Goal: Task Accomplishment & Management: Manage account settings

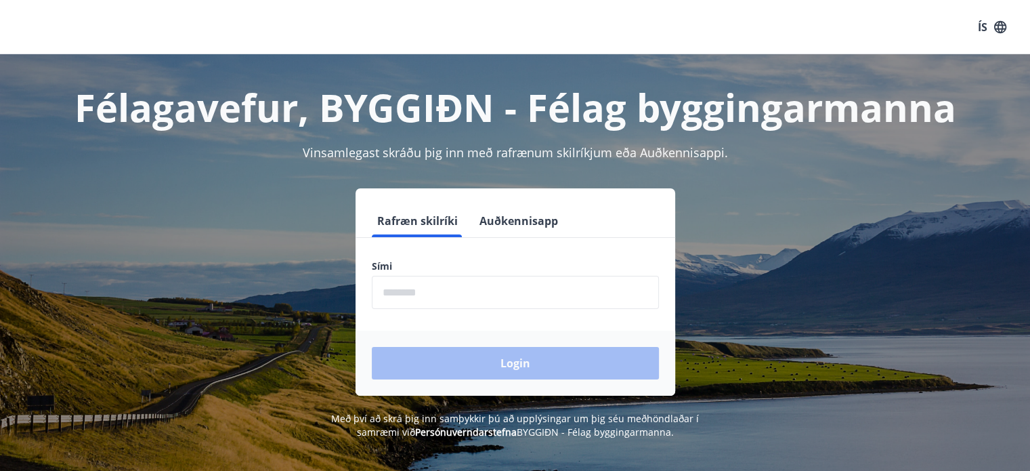
click at [455, 297] on input "phone" at bounding box center [515, 292] width 287 height 33
type input "********"
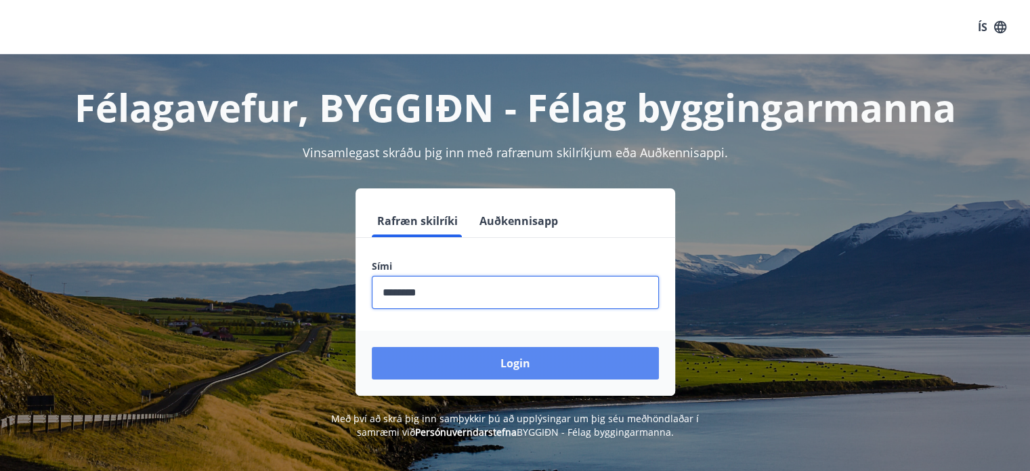
click at [519, 359] on button "Login" at bounding box center [515, 363] width 287 height 33
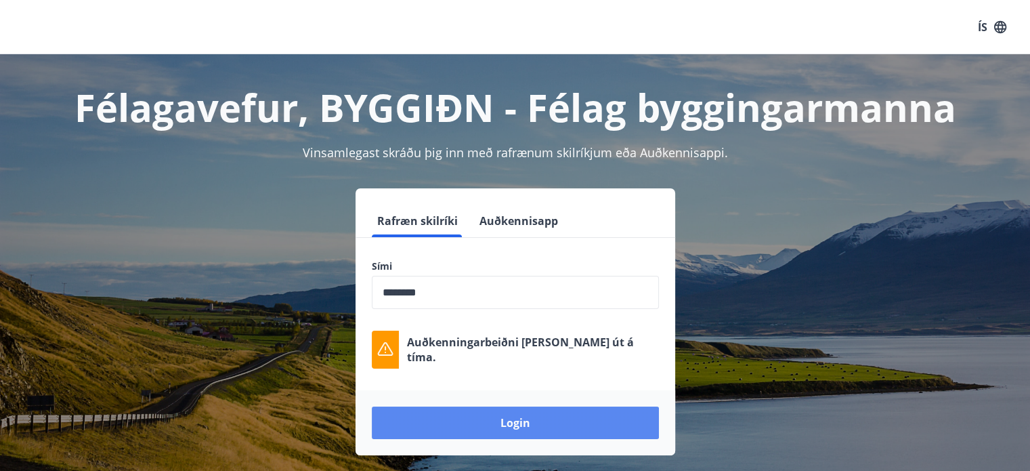
click at [512, 419] on button "Login" at bounding box center [515, 422] width 287 height 33
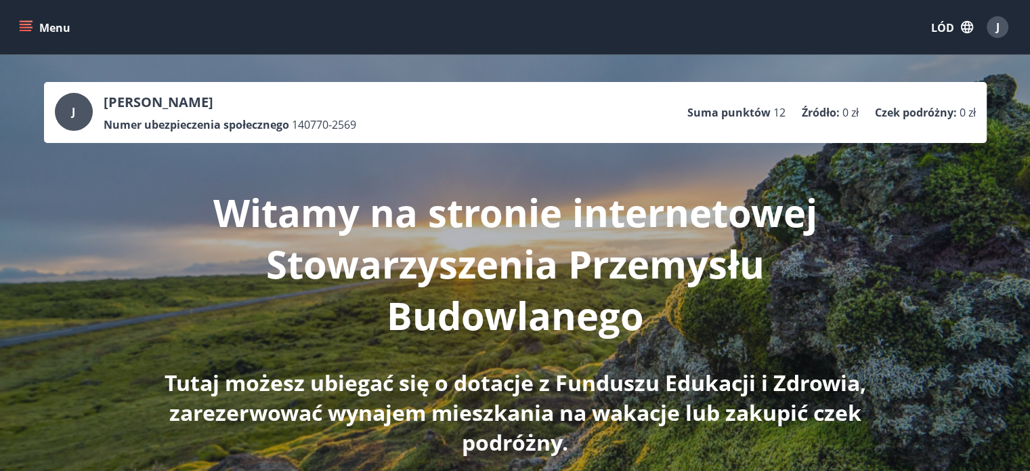
click at [401, 178] on div "Witamy na stronie internetowej Stowarzyszenia Przemysłu Budowlanego Tutaj możes…" at bounding box center [515, 300] width 759 height 314
click at [23, 24] on icon "menu" at bounding box center [26, 24] width 12 height 1
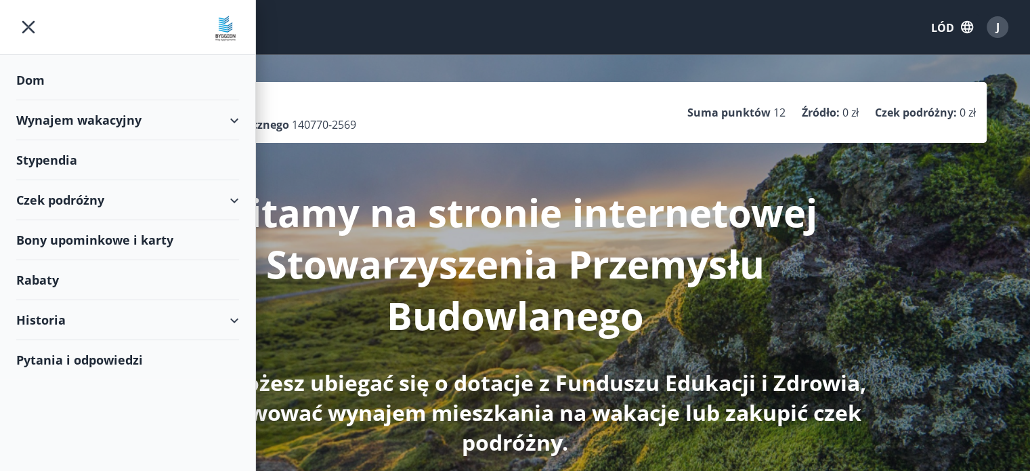
click at [24, 77] on font "Dom" at bounding box center [30, 80] width 28 height 16
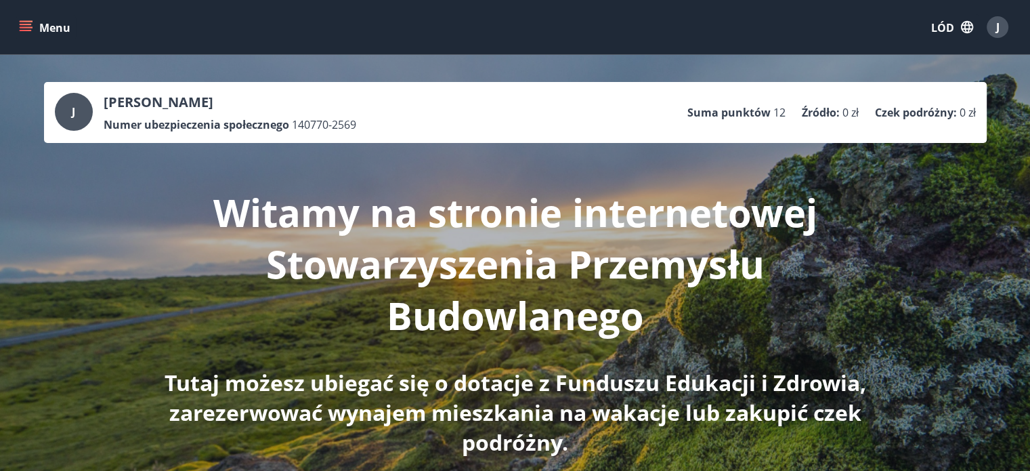
click at [997, 29] on font "J" at bounding box center [998, 27] width 3 height 15
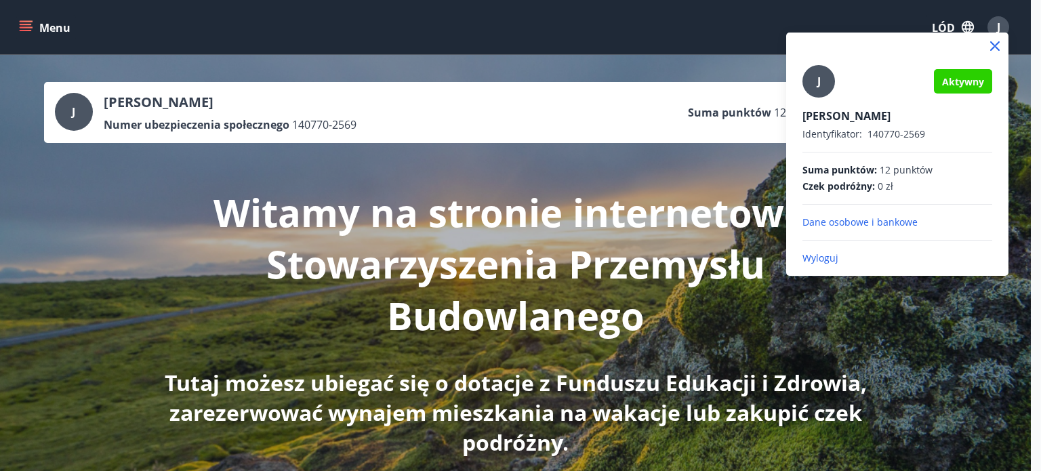
click at [996, 45] on icon at bounding box center [994, 45] width 9 height 9
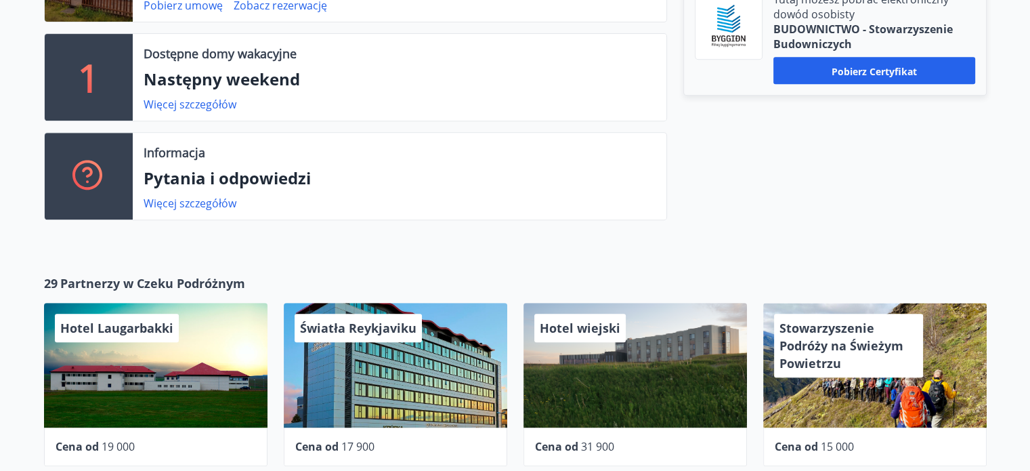
scroll to position [542, 0]
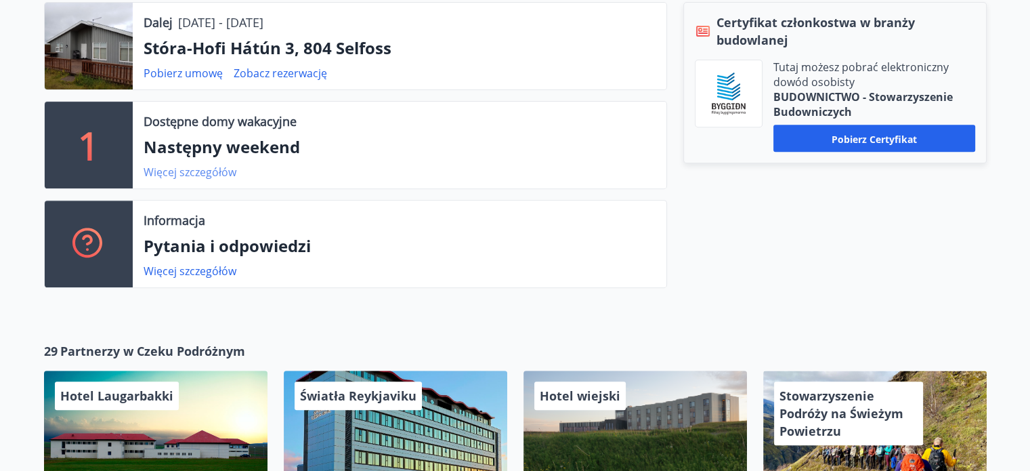
click at [195, 167] on font "Więcej szczegółów" at bounding box center [190, 172] width 93 height 15
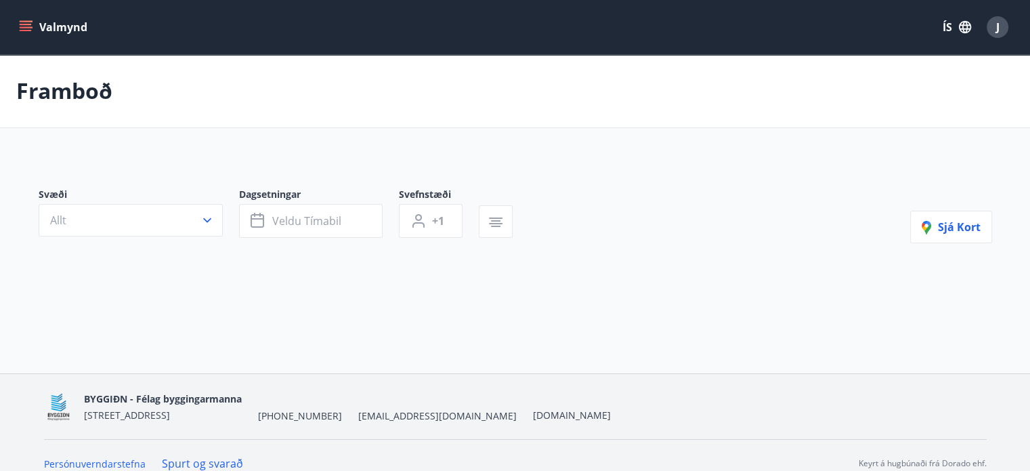
type input "*"
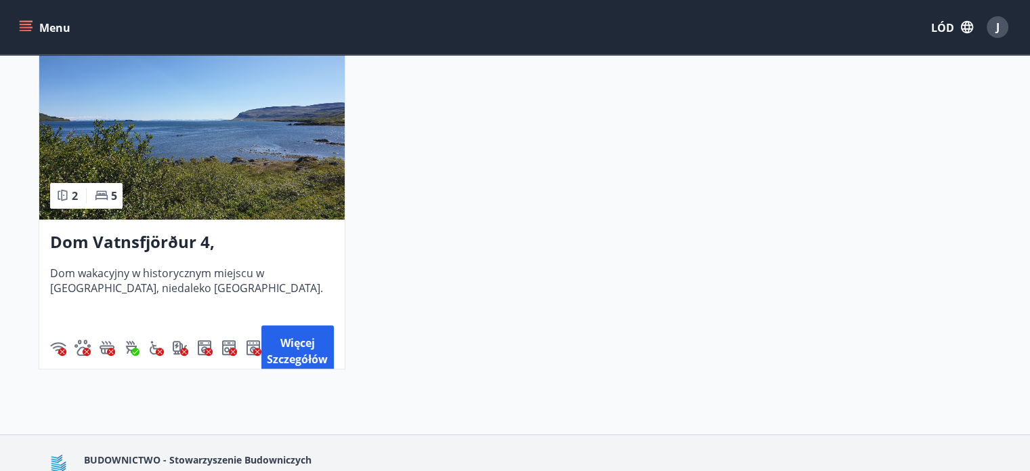
scroll to position [271, 0]
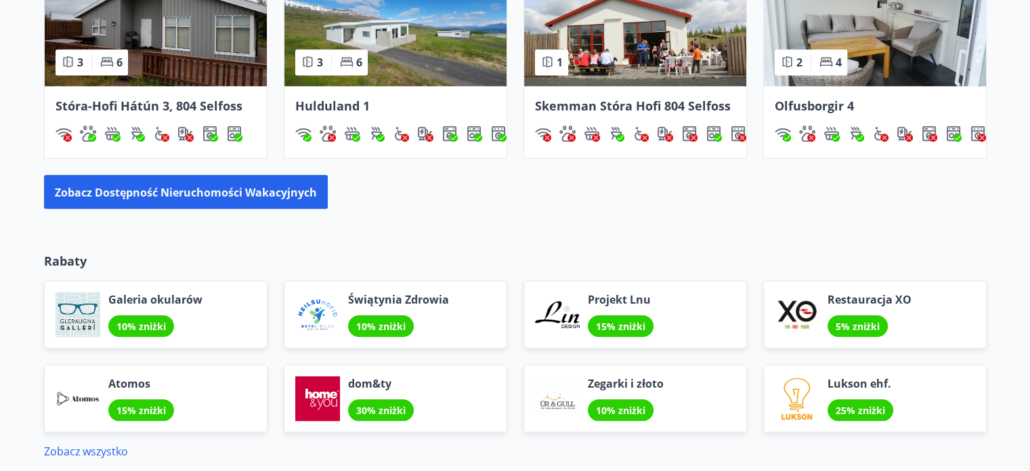
scroll to position [1325, 0]
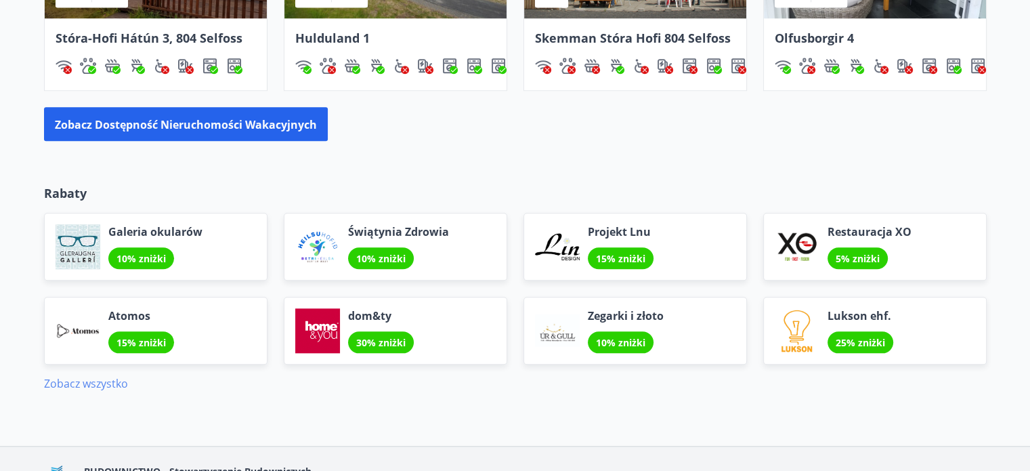
click at [102, 376] on font "Zobacz wszystko" at bounding box center [86, 383] width 84 height 15
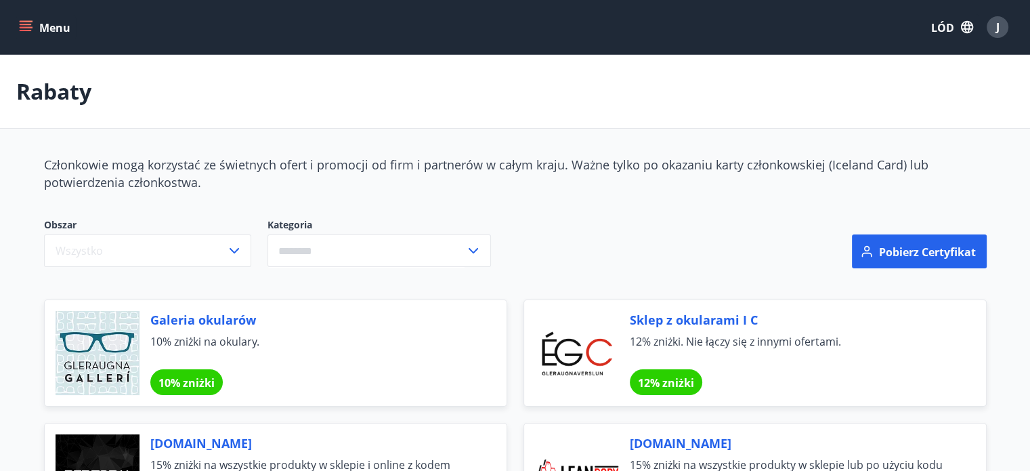
click at [24, 21] on icon "menu" at bounding box center [27, 21] width 15 height 1
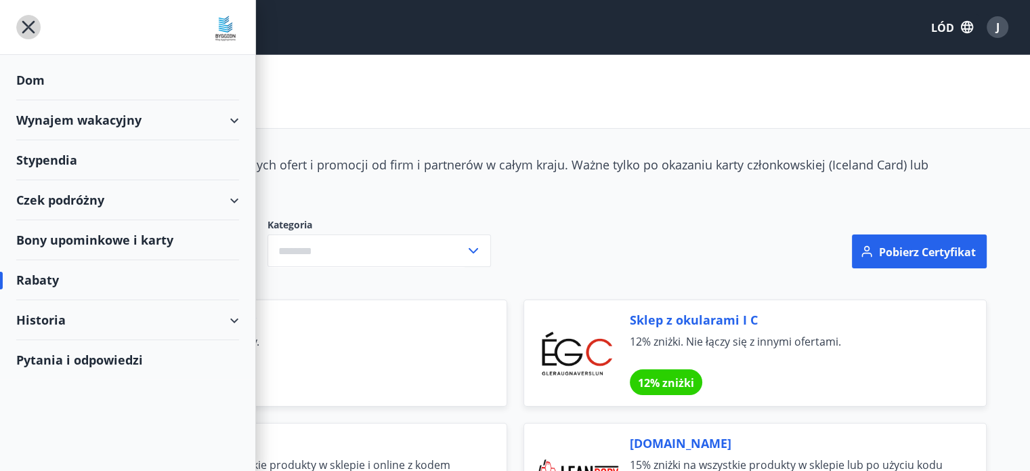
click at [30, 30] on icon "menu" at bounding box center [28, 27] width 13 height 13
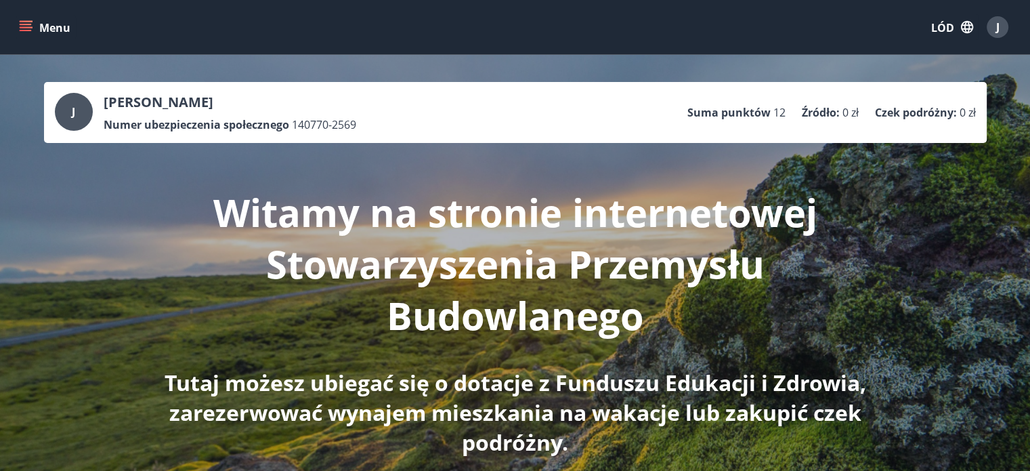
click at [83, 109] on div "J" at bounding box center [74, 112] width 38 height 38
click at [22, 24] on icon "menu" at bounding box center [26, 24] width 12 height 1
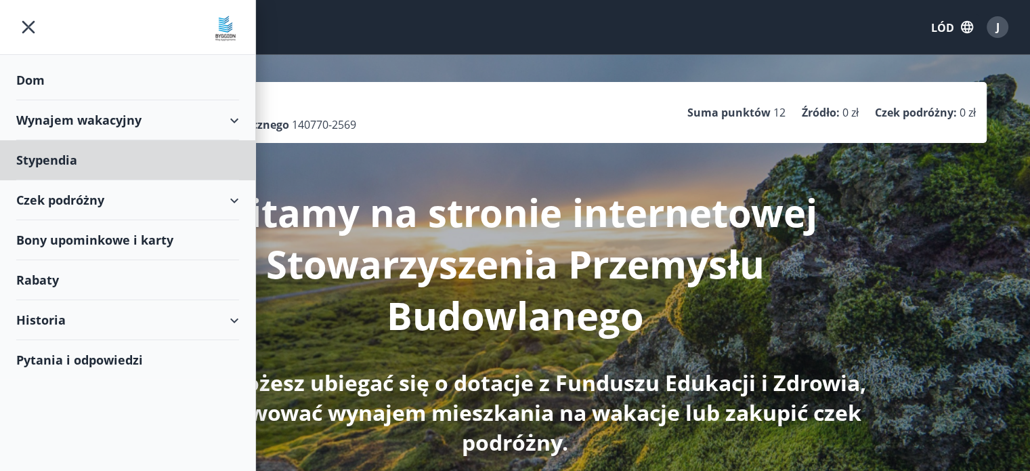
click at [44, 79] on font "Dom" at bounding box center [30, 80] width 28 height 16
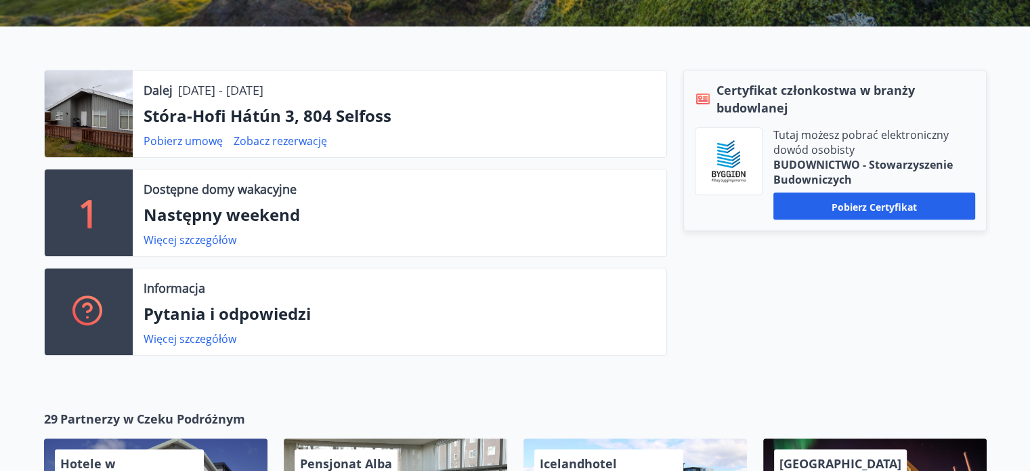
scroll to position [542, 0]
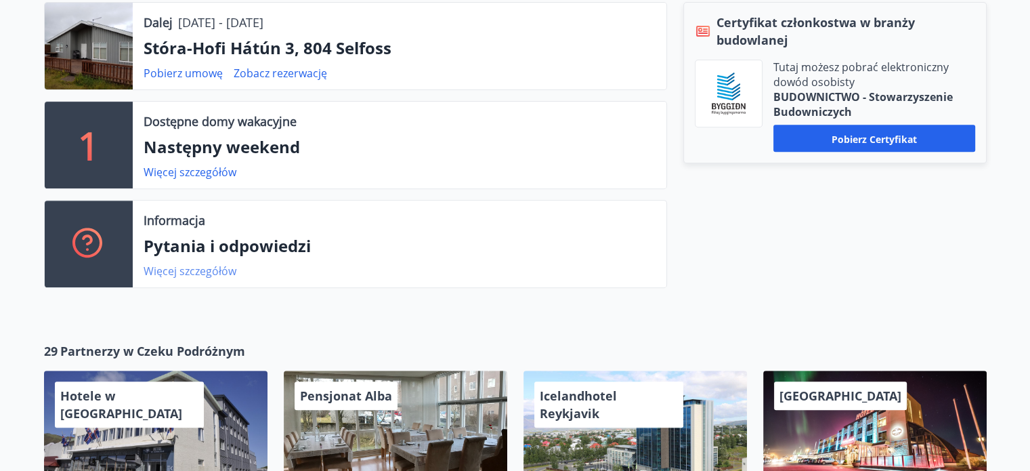
click at [164, 270] on font "Więcej szczegółów" at bounding box center [190, 271] width 93 height 15
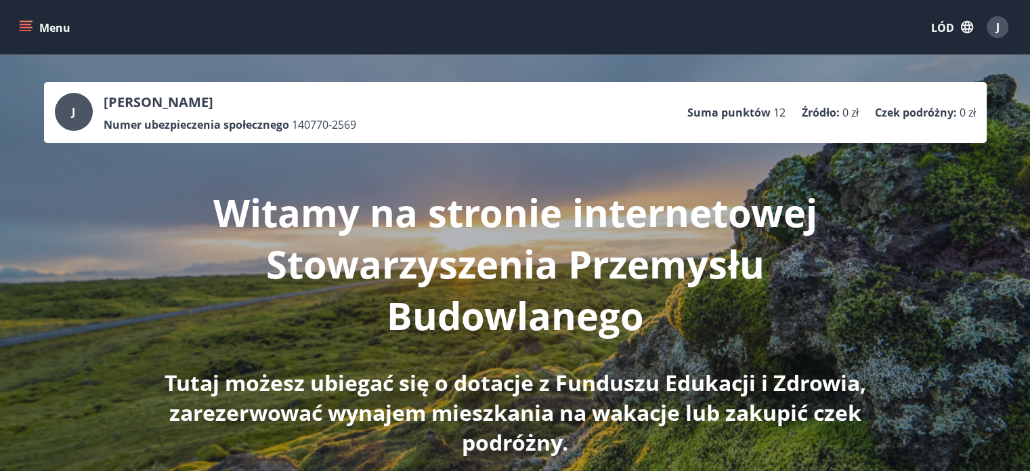
click at [1000, 32] on div "J" at bounding box center [998, 27] width 22 height 22
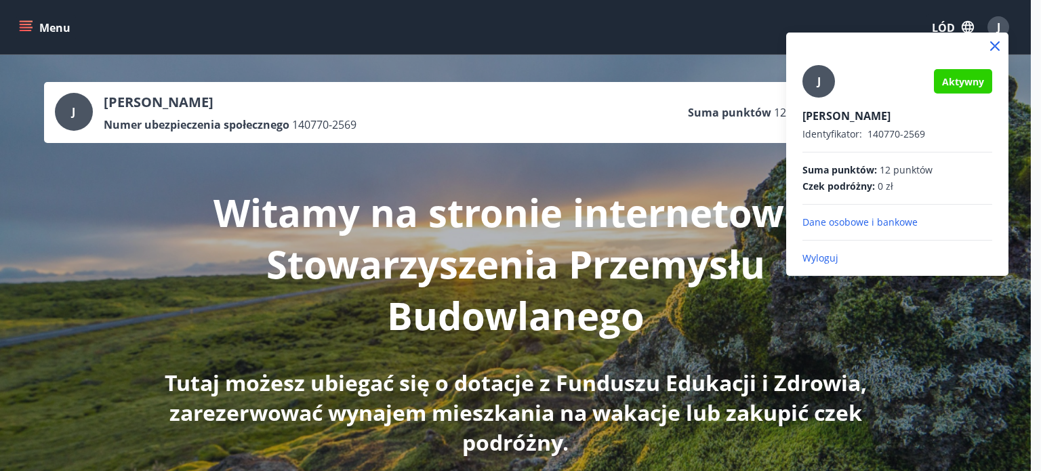
click at [967, 82] on font "Aktywny" at bounding box center [963, 81] width 42 height 13
click at [827, 221] on font "Dane osobowe i bankowe" at bounding box center [859, 221] width 115 height 13
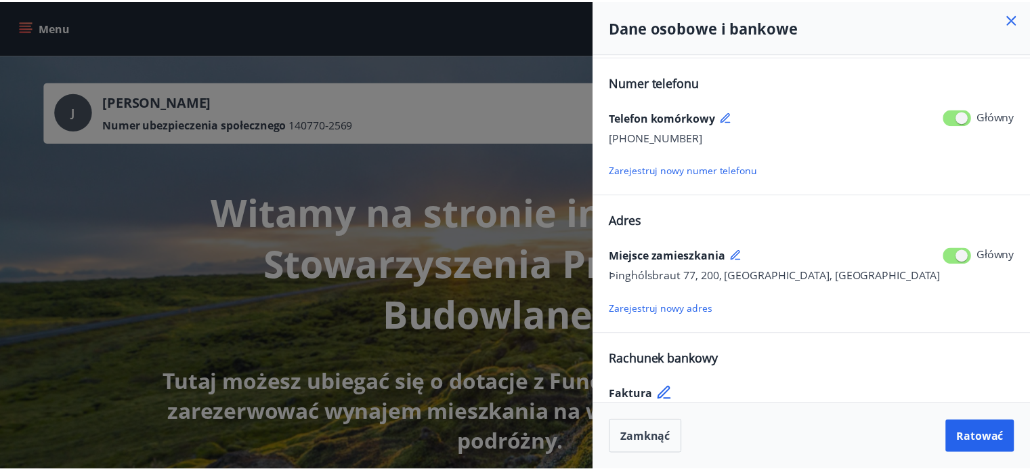
scroll to position [168, 0]
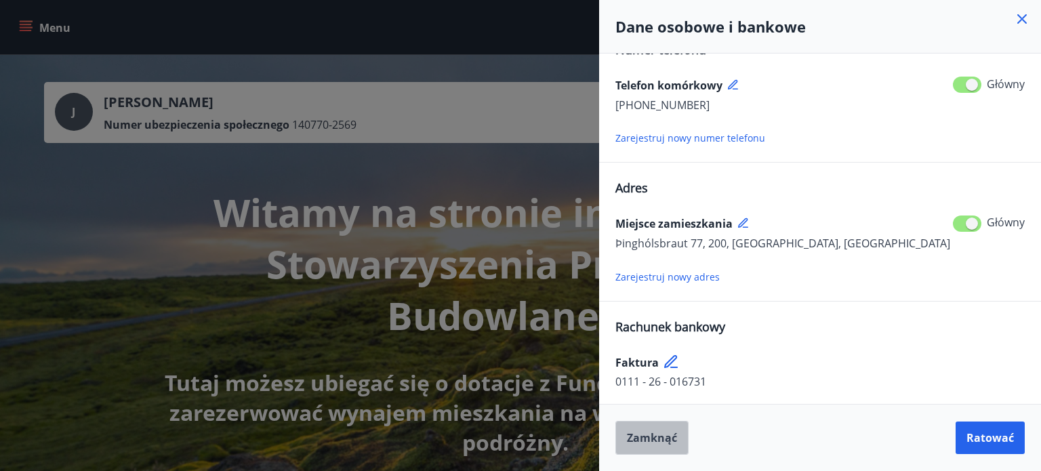
click at [663, 440] on font "Zamknąć" at bounding box center [652, 437] width 50 height 15
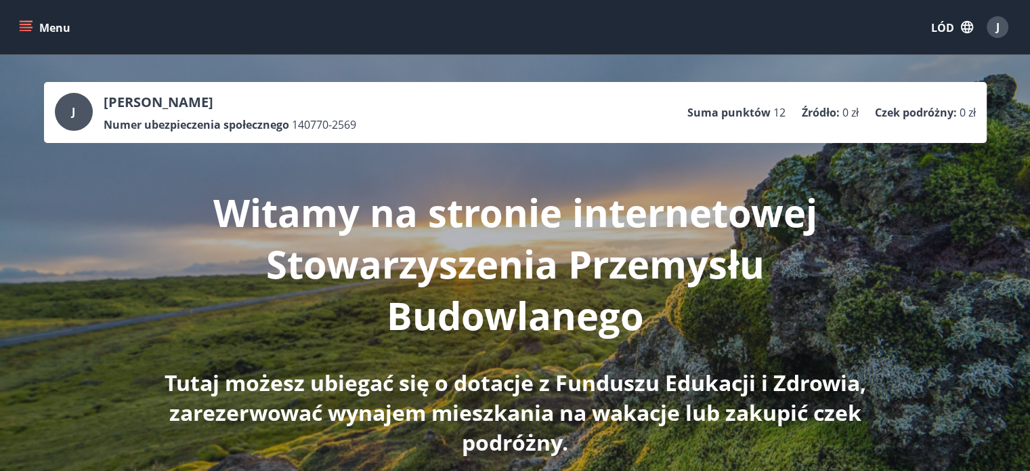
click at [727, 115] on font "Suma punktów" at bounding box center [729, 112] width 83 height 15
click at [774, 113] on font "12" at bounding box center [780, 112] width 12 height 15
drag, startPoint x: 775, startPoint y: 111, endPoint x: 785, endPoint y: 111, distance: 10.2
click at [780, 111] on ul "Suma punktów 12 Źródło : 0 zł Czek podróżny : 0 zł" at bounding box center [832, 113] width 289 height 26
click at [804, 110] on font "Źródło" at bounding box center [819, 112] width 35 height 15
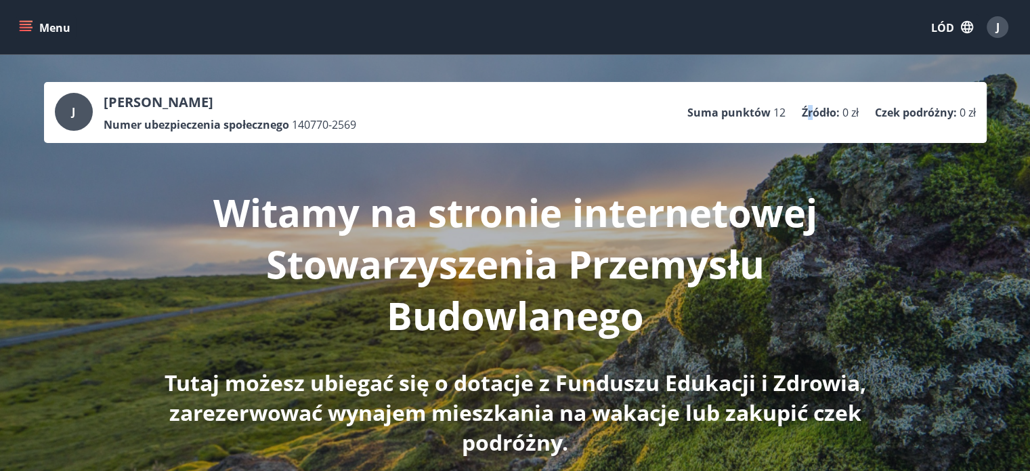
click at [806, 110] on font "Źródło" at bounding box center [819, 112] width 35 height 15
click at [807, 110] on font "Źródło" at bounding box center [819, 112] width 35 height 15
click at [808, 110] on font "Źródło" at bounding box center [819, 112] width 35 height 15
click at [591, 115] on div "J [PERSON_NAME] Numer ubezpieczenia społecznego 140770-2569 Suma punktów 12 Źró…" at bounding box center [515, 112] width 921 height 39
click at [965, 29] on icon "button" at bounding box center [967, 27] width 12 height 12
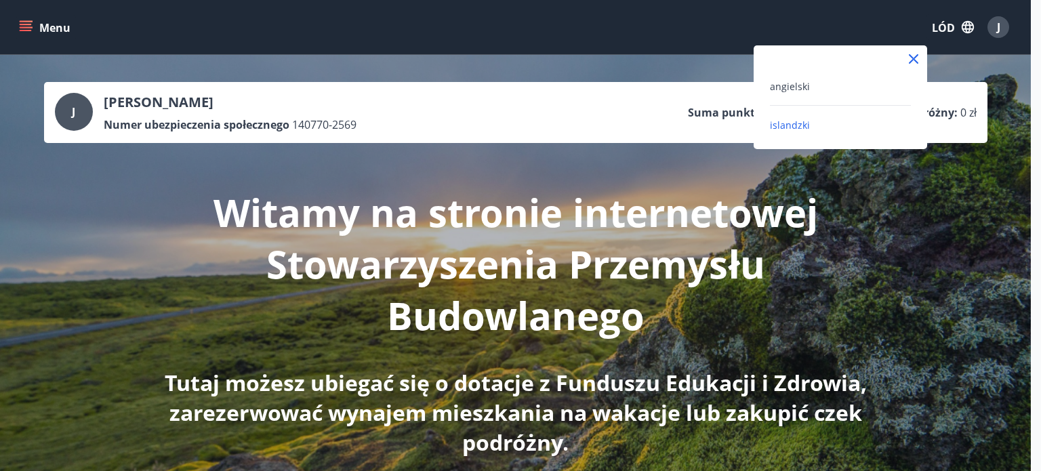
click at [915, 58] on icon at bounding box center [913, 59] width 16 height 16
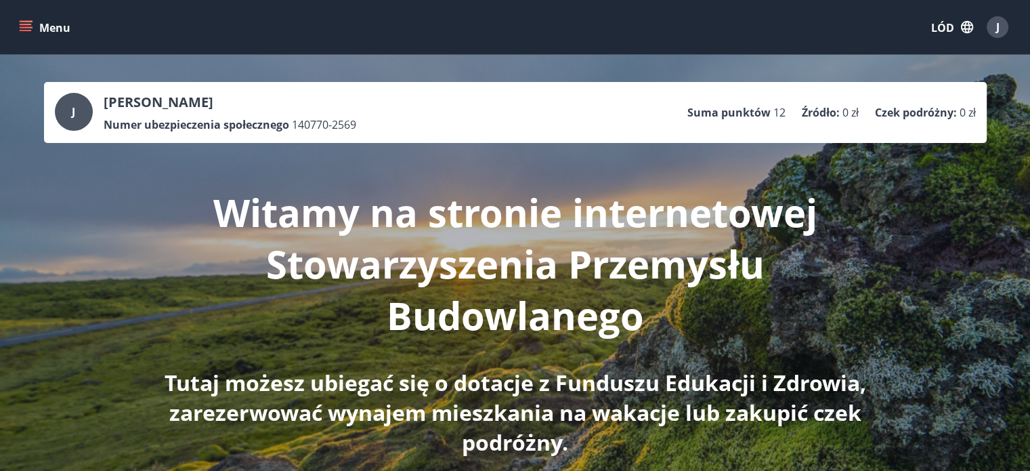
click at [23, 24] on icon "menu" at bounding box center [26, 24] width 12 height 1
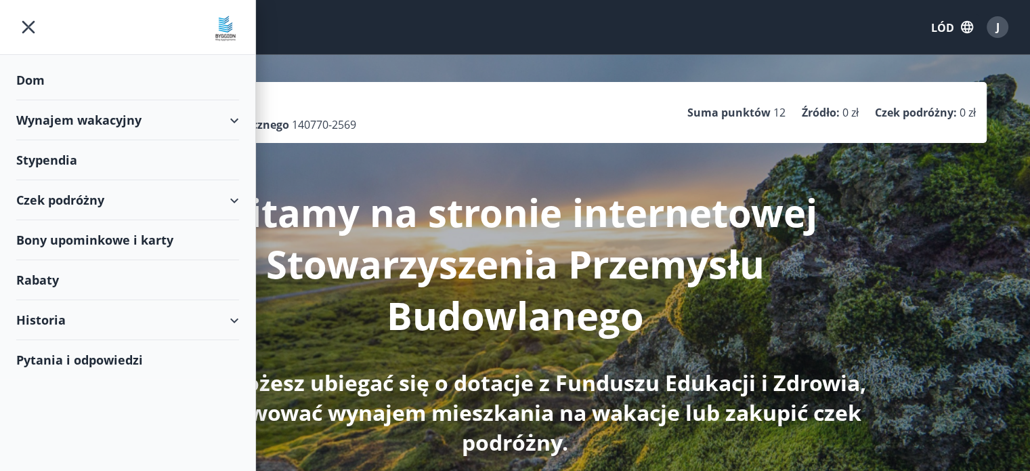
click at [227, 33] on img at bounding box center [225, 28] width 27 height 27
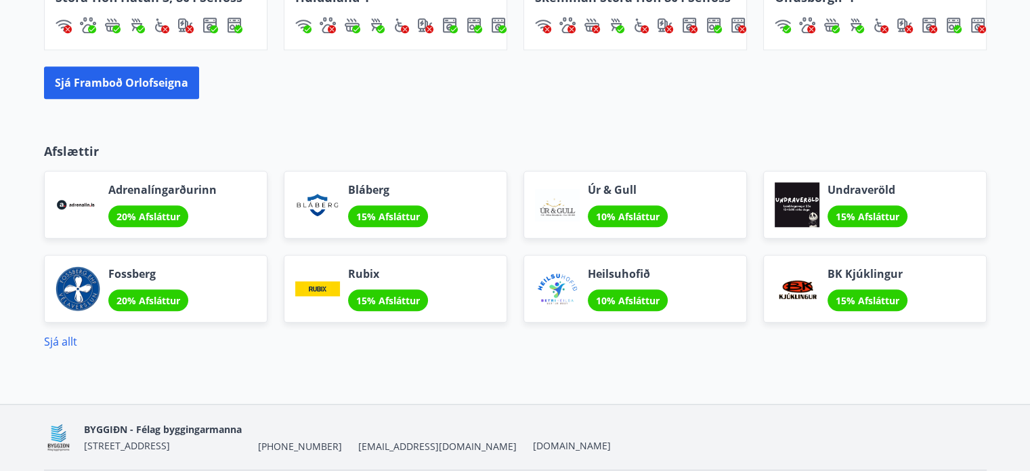
scroll to position [1264, 0]
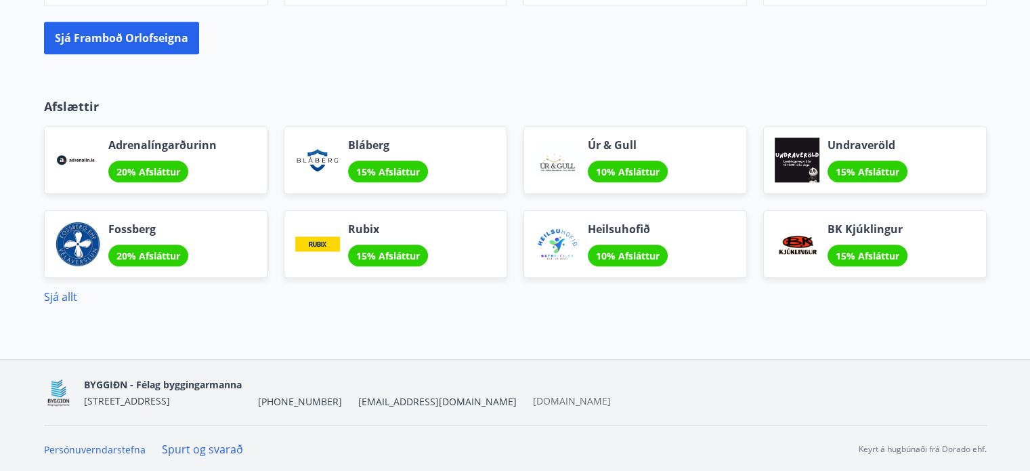
click at [533, 403] on link "[DOMAIN_NAME]" at bounding box center [572, 400] width 78 height 13
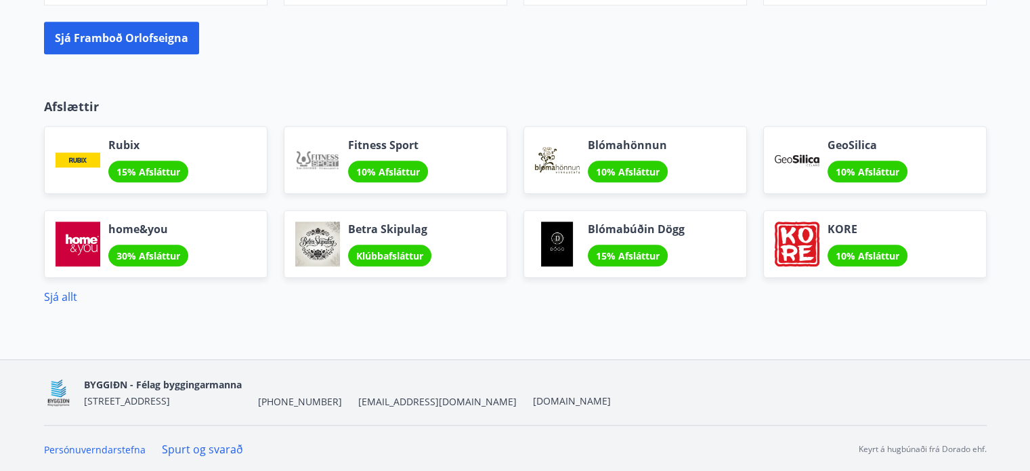
scroll to position [1397, 0]
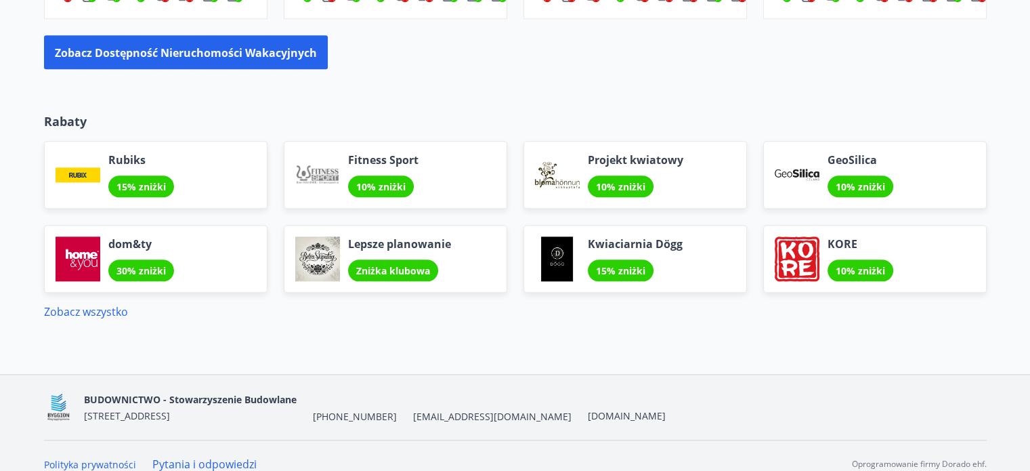
click at [485, 91] on div "Rabaty Rubiks 15% zniżki Fitness Sport 10% zniżki Projekt kwiatowy 10% zniżki G…" at bounding box center [515, 205] width 1030 height 229
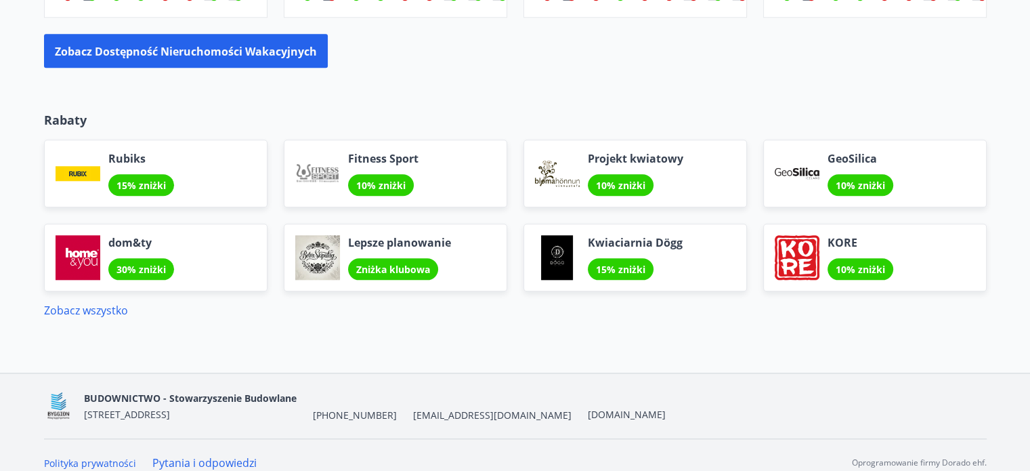
click at [201, 455] on font "Pytania i odpowiedzi" at bounding box center [204, 462] width 104 height 15
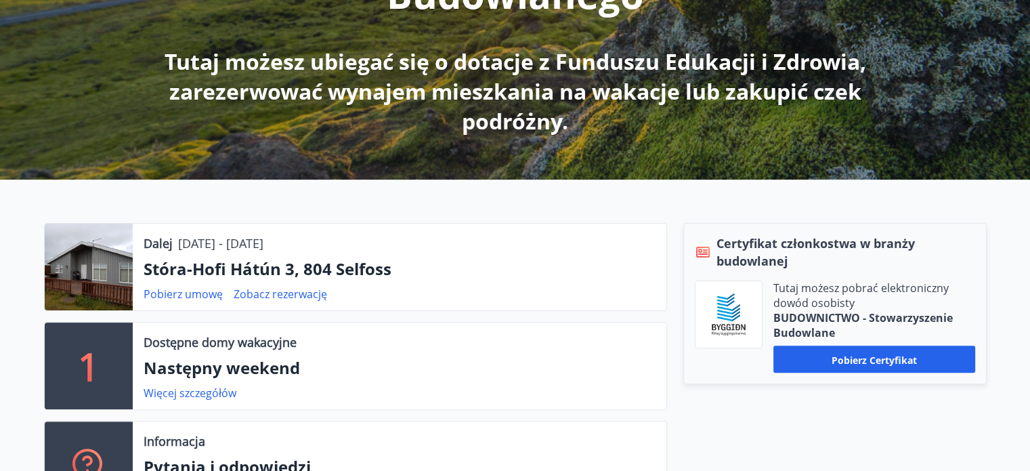
scroll to position [389, 0]
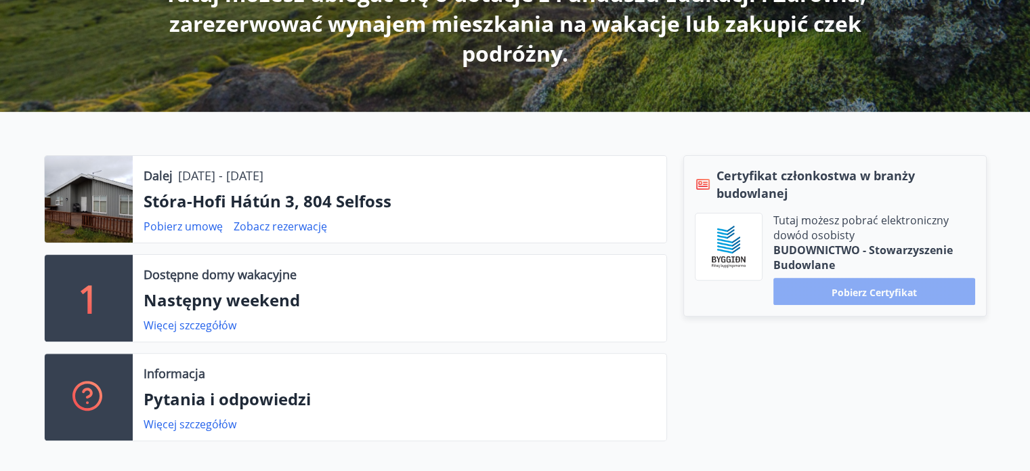
click at [873, 292] on font "Pobierz certyfikat" at bounding box center [874, 291] width 85 height 13
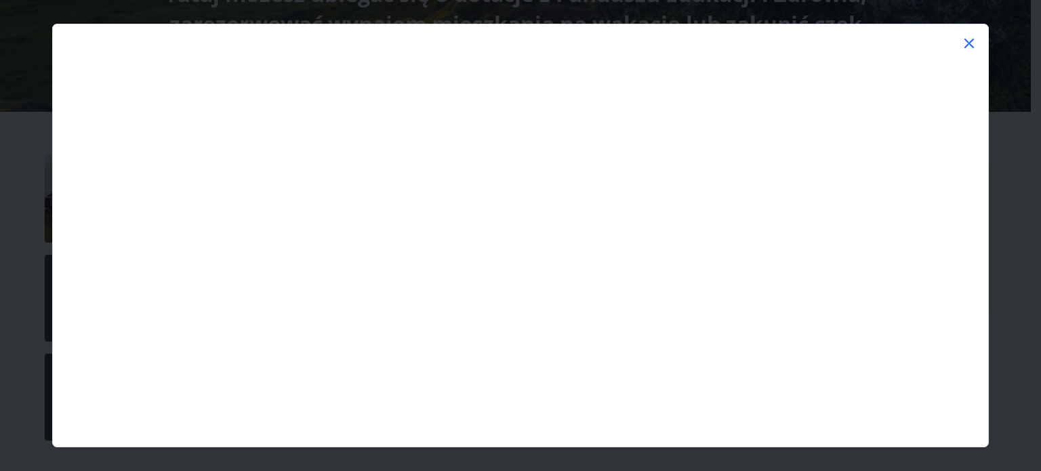
drag, startPoint x: 789, startPoint y: 65, endPoint x: 846, endPoint y: 37, distance: 63.9
click at [846, 37] on div at bounding box center [520, 32] width 935 height 16
click at [970, 40] on icon at bounding box center [968, 43] width 9 height 9
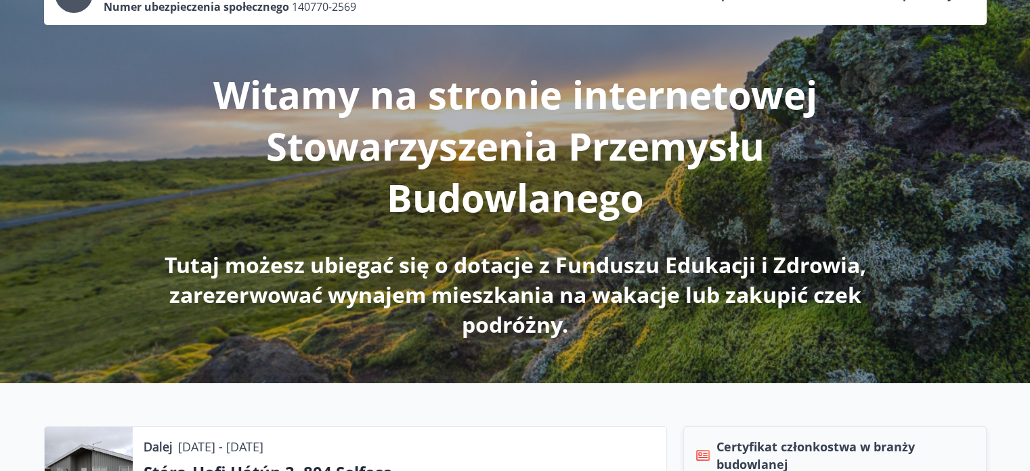
scroll to position [0, 0]
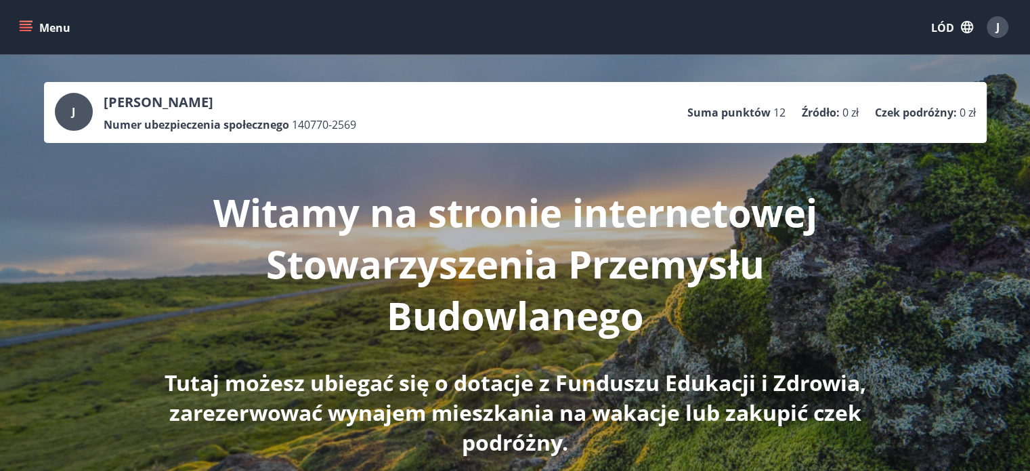
click at [23, 27] on icon "menu" at bounding box center [27, 26] width 15 height 1
click at [447, 63] on div "J Jacek Ostrowski Numer ubezpieczenia społecznego 140770-2569 Suma punktów 12 Ź…" at bounding box center [515, 278] width 1030 height 446
click at [22, 25] on icon "menu" at bounding box center [26, 27] width 14 height 14
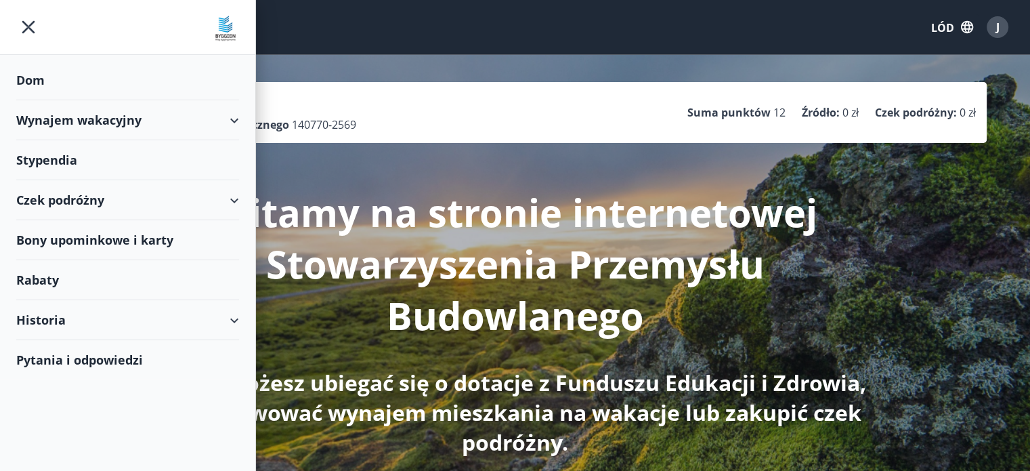
click at [106, 314] on div "Historia" at bounding box center [127, 320] width 223 height 40
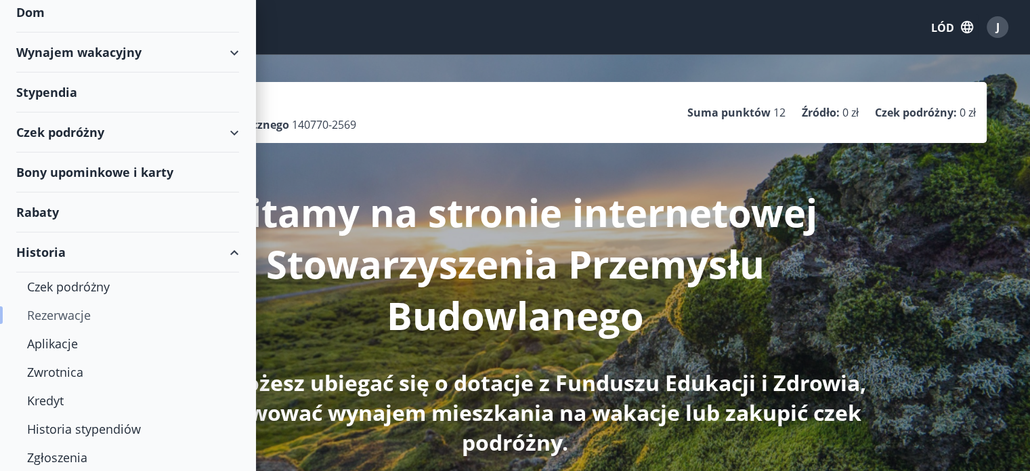
scroll to position [106, 0]
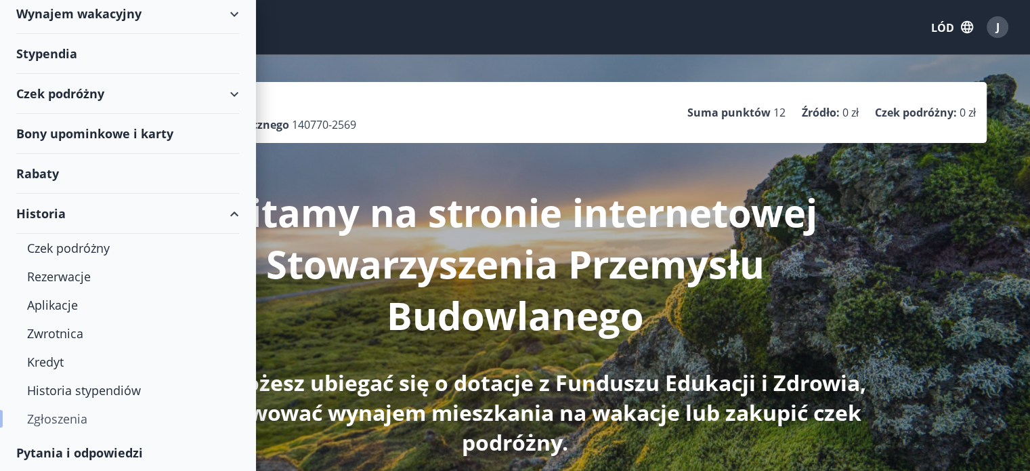
click at [46, 418] on font "Zgłoszenia" at bounding box center [57, 419] width 60 height 16
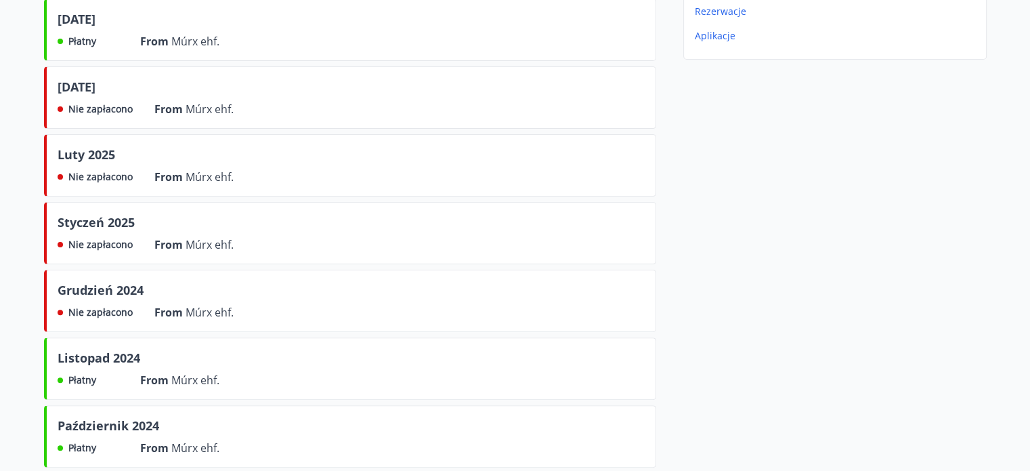
scroll to position [203, 0]
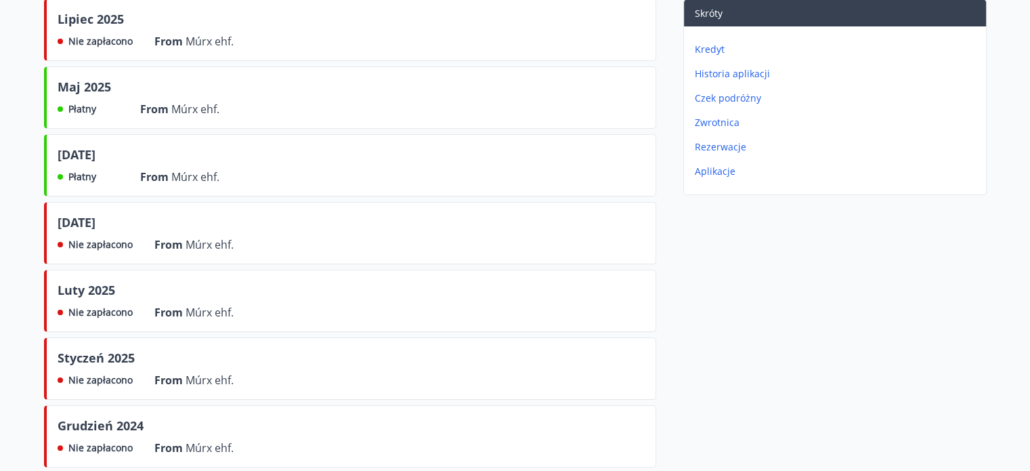
click at [87, 114] on font "Płatny" at bounding box center [82, 108] width 28 height 13
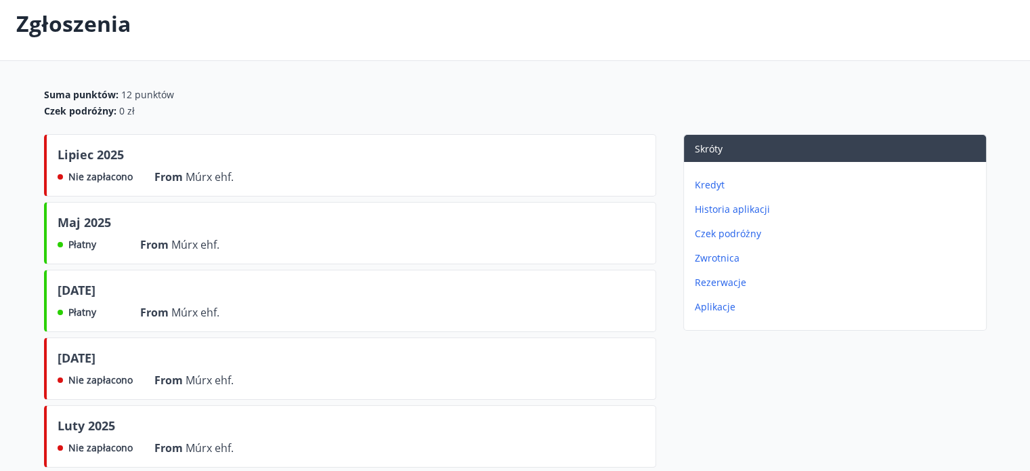
scroll to position [0, 0]
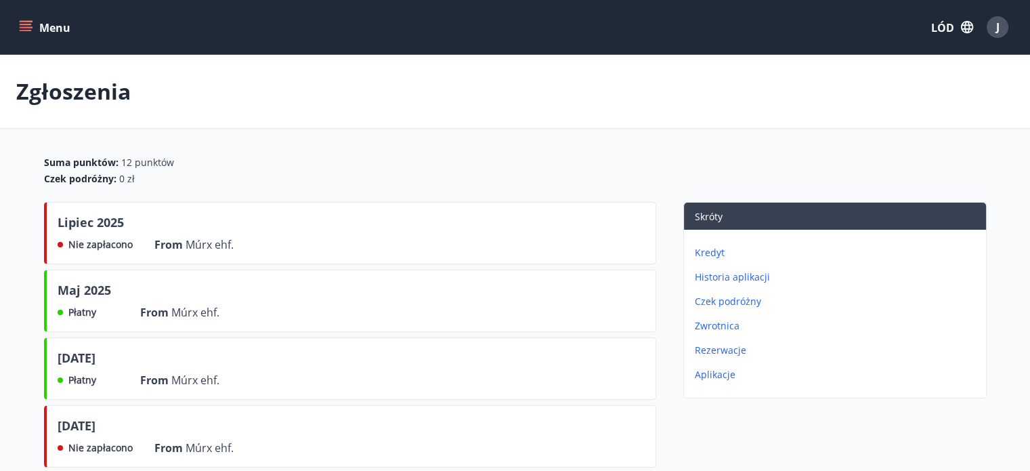
click at [24, 26] on icon "menu" at bounding box center [26, 27] width 14 height 14
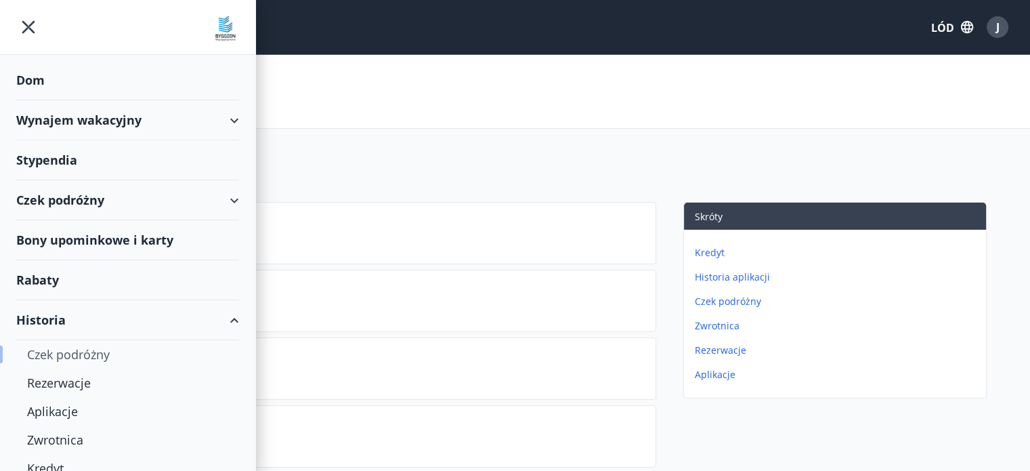
scroll to position [106, 0]
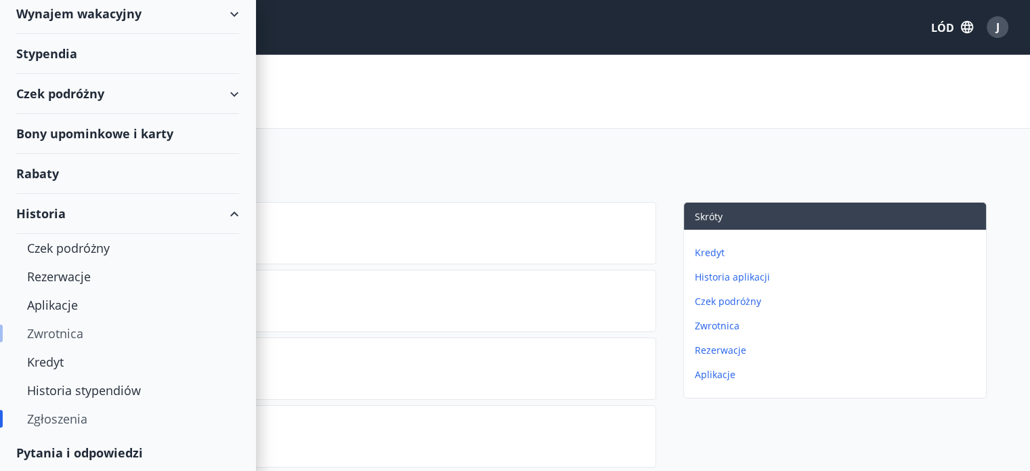
click at [69, 329] on font "Zwrotnica" at bounding box center [55, 333] width 56 height 16
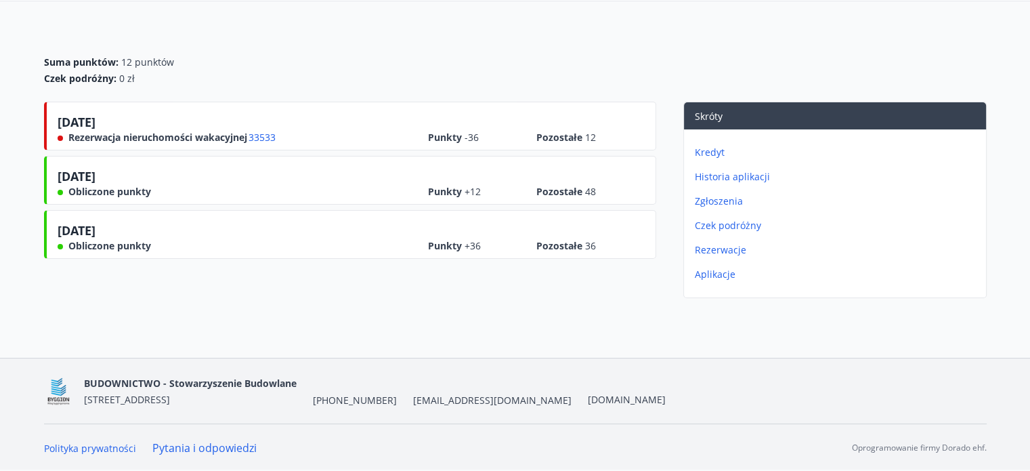
scroll to position [60, 0]
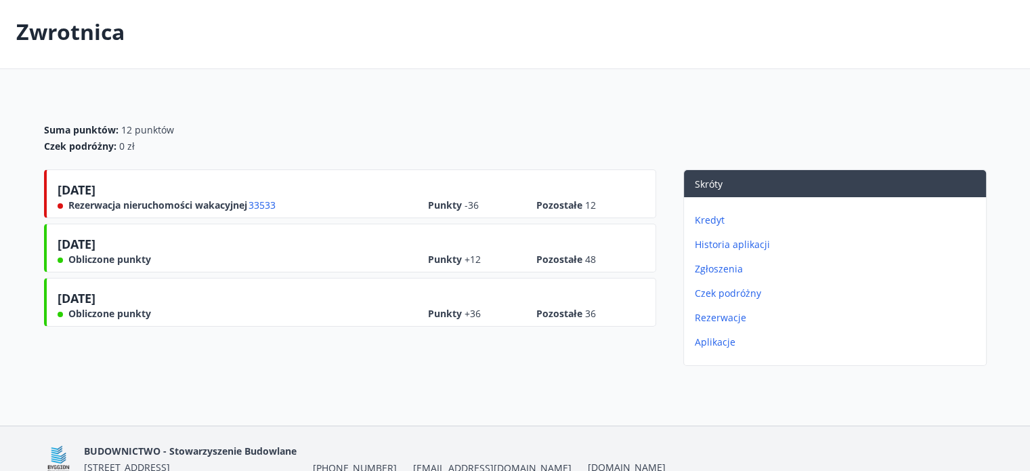
click at [707, 241] on font "Historia aplikacji" at bounding box center [732, 244] width 75 height 13
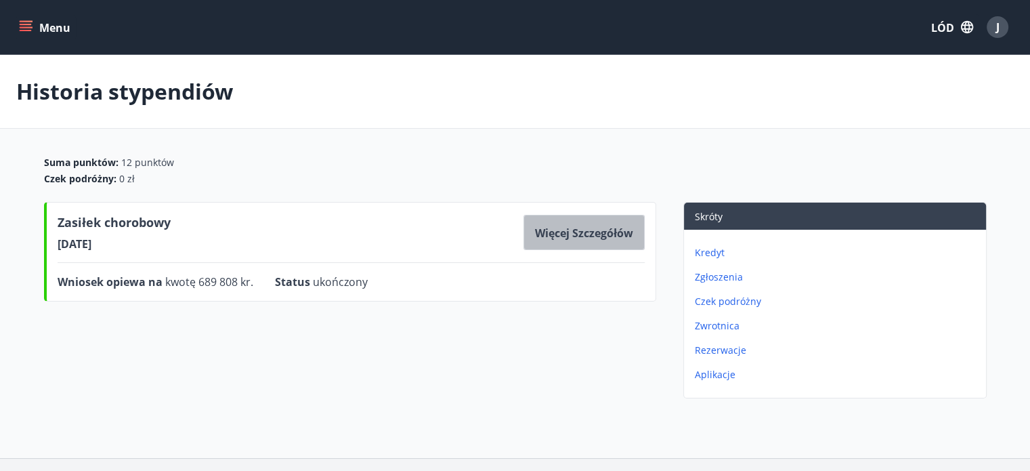
click at [565, 230] on font "Więcej szczegółów" at bounding box center [584, 233] width 98 height 15
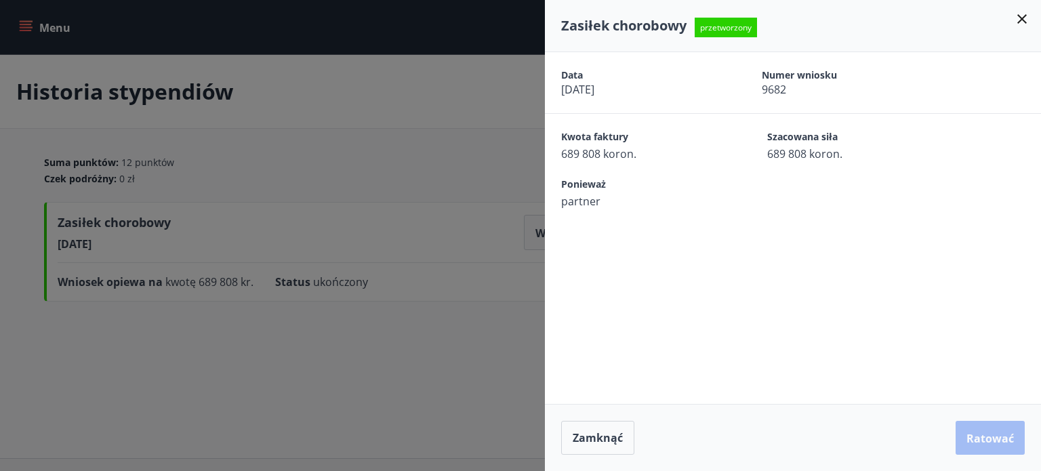
click at [1026, 22] on icon at bounding box center [1022, 19] width 16 height 16
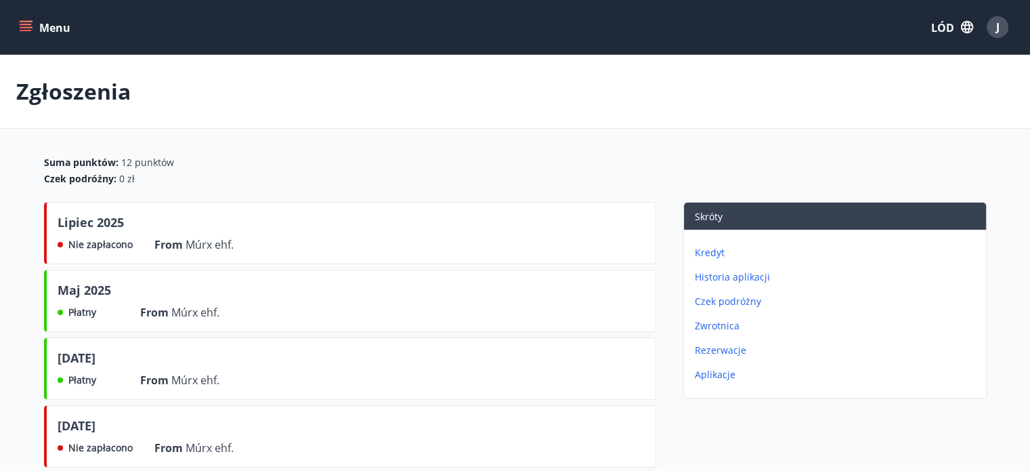
click at [26, 25] on icon "menu" at bounding box center [26, 27] width 14 height 14
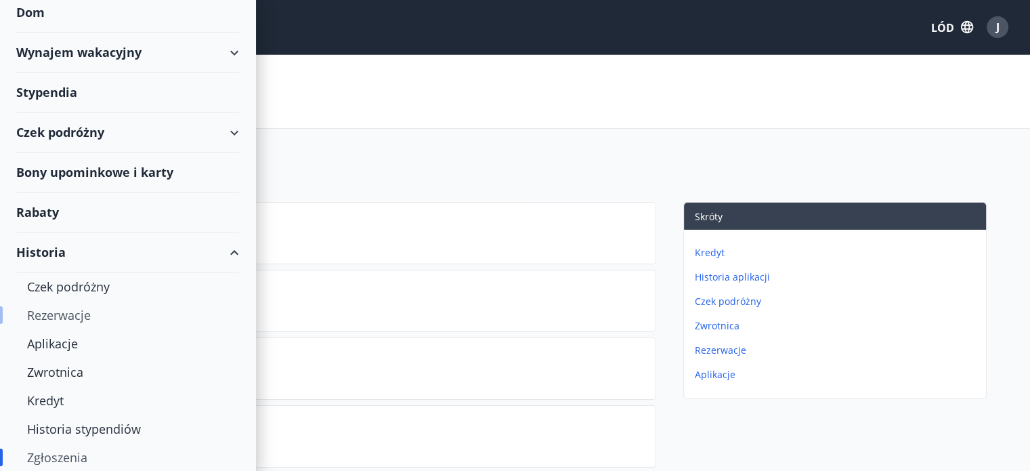
scroll to position [106, 0]
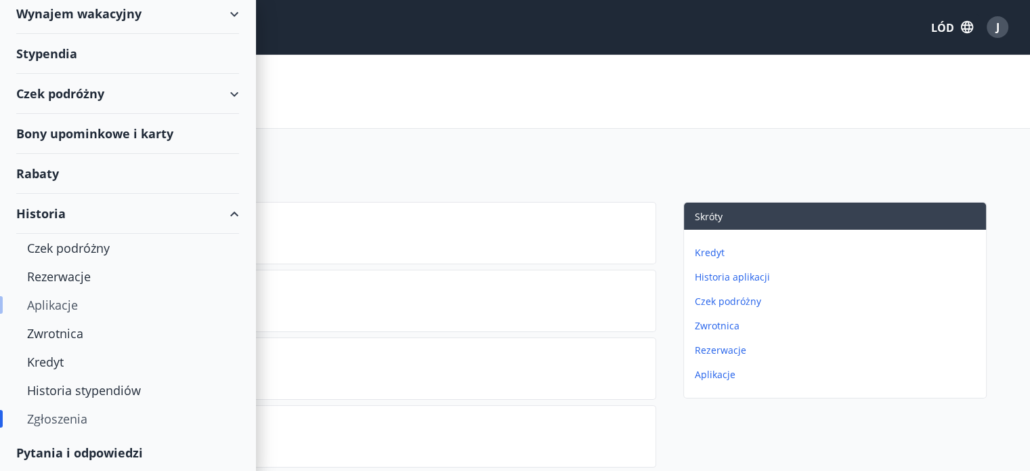
click at [60, 303] on font "Aplikacje" at bounding box center [52, 305] width 51 height 16
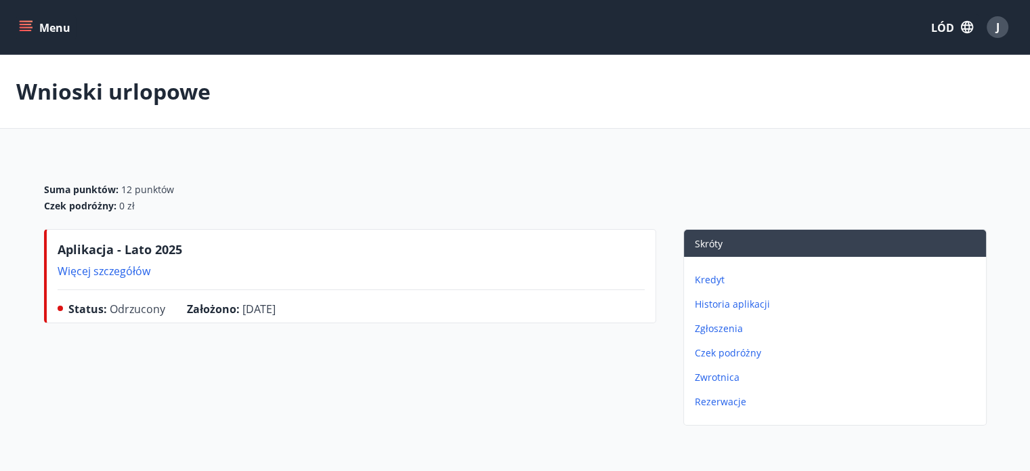
click at [84, 272] on font "Więcej szczegółów" at bounding box center [104, 271] width 93 height 15
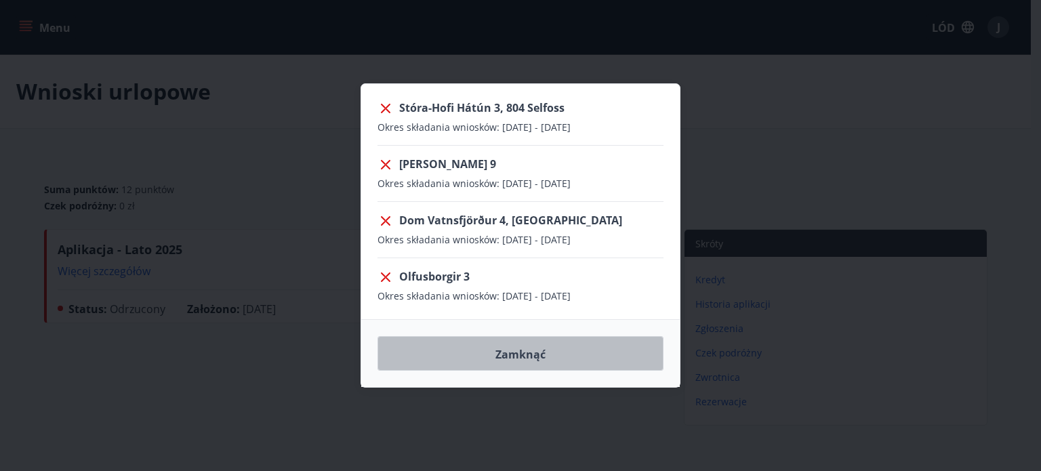
click at [487, 343] on button "Zamknąć" at bounding box center [520, 353] width 286 height 35
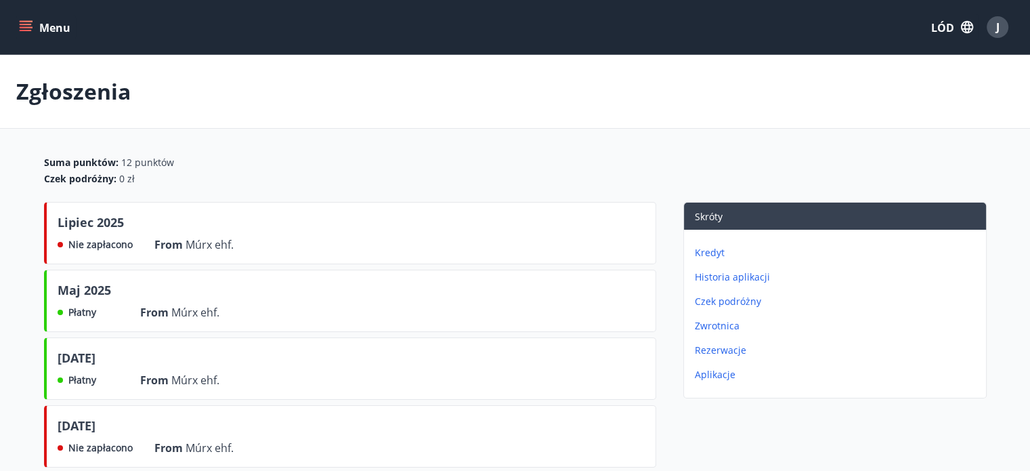
click at [716, 376] on font "Aplikacje" at bounding box center [715, 374] width 41 height 13
click at [717, 276] on font "Historia aplikacji" at bounding box center [732, 276] width 75 height 13
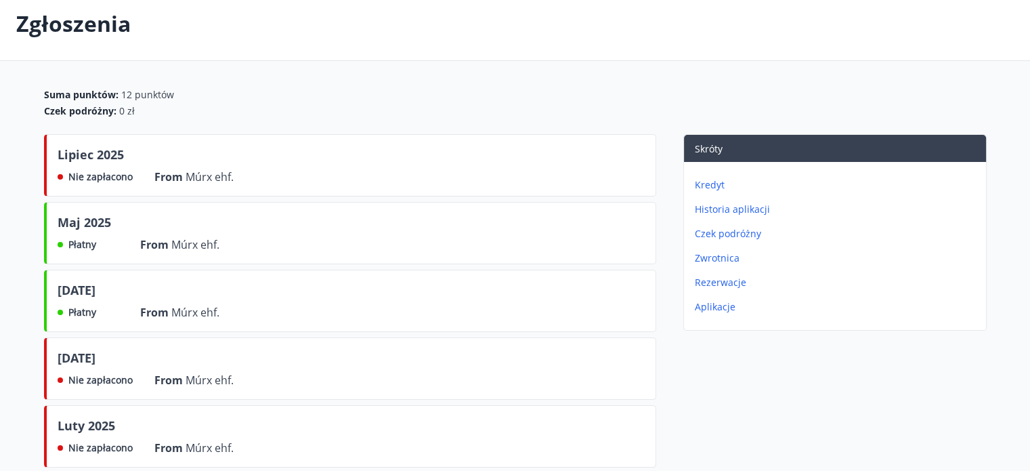
click at [708, 182] on font "Kredyt" at bounding box center [710, 184] width 30 height 13
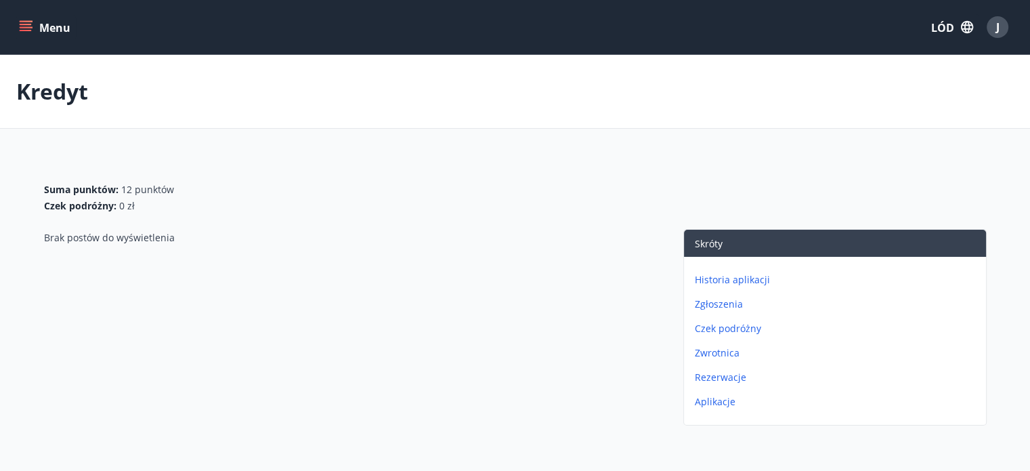
click at [707, 375] on font "Rezerwacje" at bounding box center [720, 377] width 51 height 13
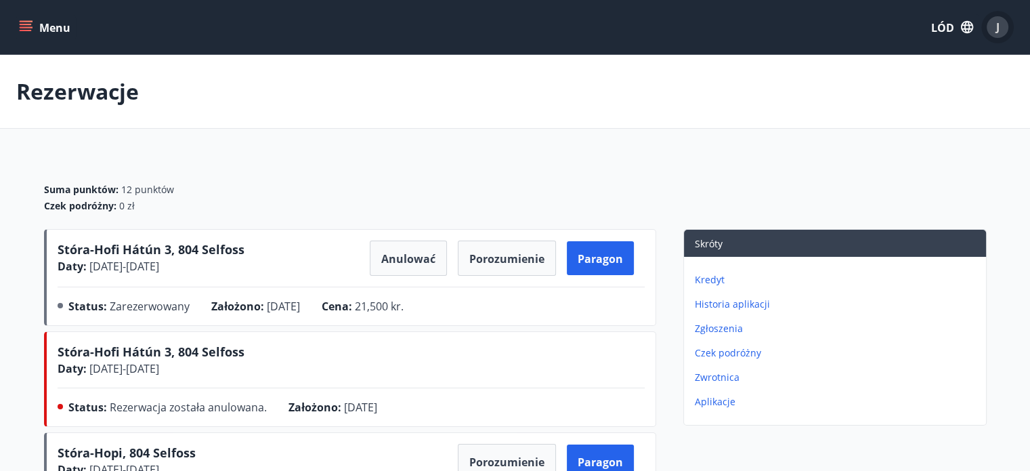
click at [1000, 28] on div "J" at bounding box center [998, 27] width 22 height 22
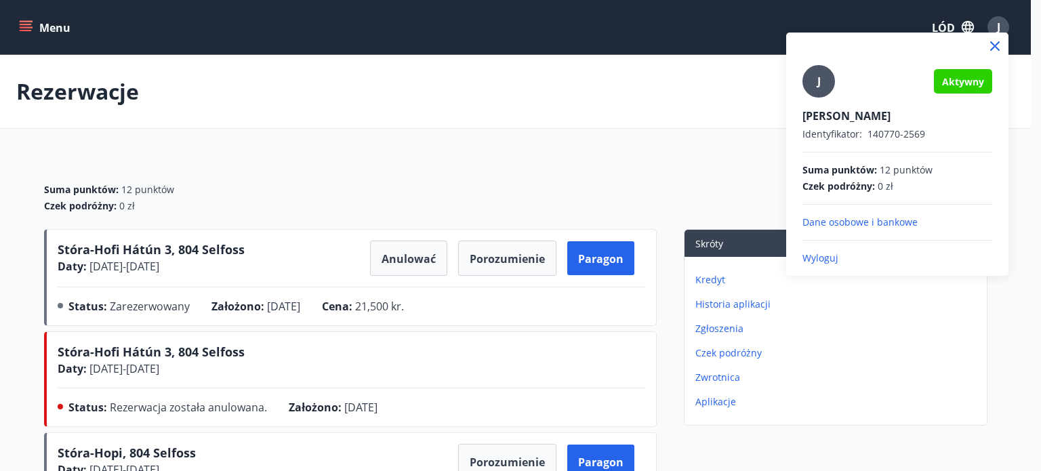
click at [824, 257] on font "Wyloguj" at bounding box center [820, 257] width 36 height 13
